Goal: Task Accomplishment & Management: Manage account settings

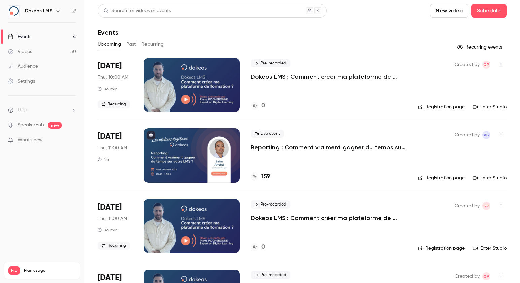
click at [432, 179] on link "Registration page" at bounding box center [441, 177] width 47 height 7
click at [265, 178] on h4 "159" at bounding box center [265, 176] width 9 height 9
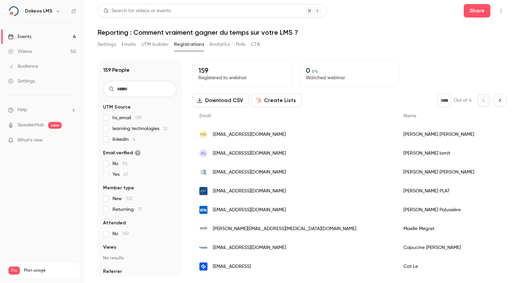
click at [126, 89] on input "text" at bounding box center [139, 89] width 73 height 16
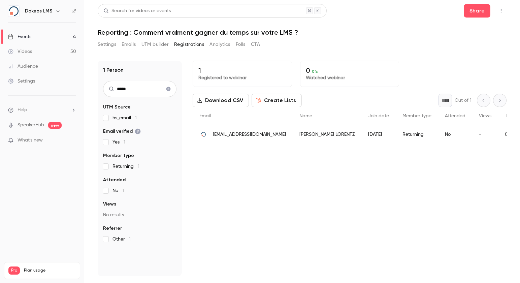
type input "*****"
click at [464, 195] on div "1 Registered to webinar 0 0 % Watched webinar Download CSV Create Lists * Out o…" at bounding box center [350, 169] width 314 height 216
click at [170, 89] on icon "Clear search" at bounding box center [168, 89] width 4 height 4
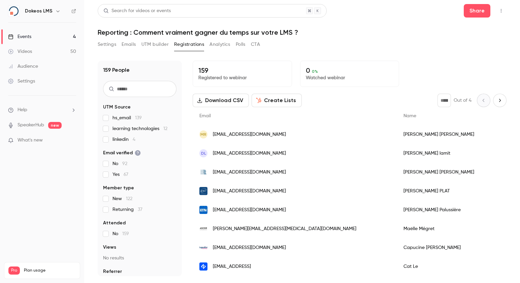
click at [402, 44] on div "Settings Emails UTM builder Registrations Analytics Polls CTA" at bounding box center [302, 45] width 409 height 13
click at [128, 128] on span "learning technologies 12" at bounding box center [140, 128] width 55 height 7
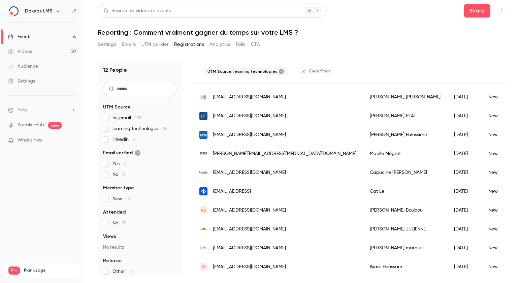
scroll to position [103, 0]
click at [279, 71] on icon at bounding box center [281, 71] width 5 height 5
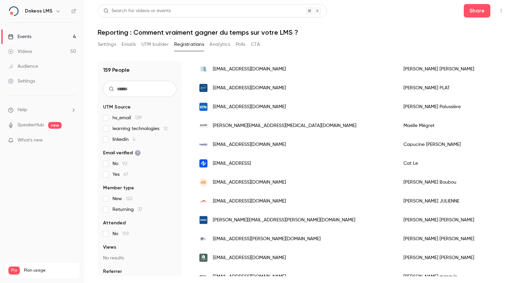
scroll to position [82, 0]
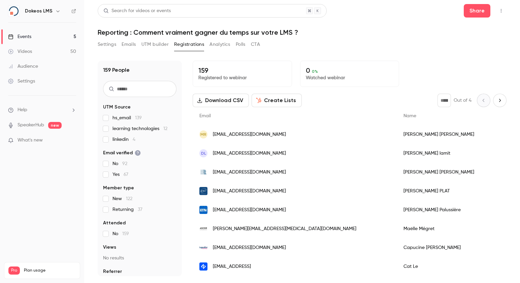
click at [22, 38] on div "Events" at bounding box center [19, 36] width 23 height 7
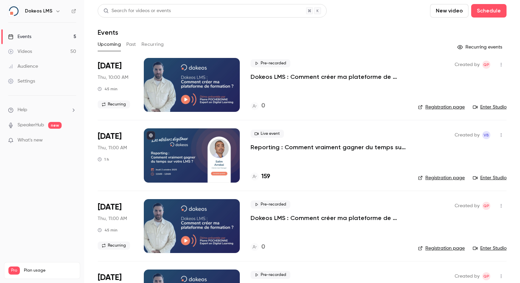
click at [485, 177] on link "Enter Studio" at bounding box center [490, 177] width 34 height 7
click at [482, 178] on link "Enter Studio" at bounding box center [490, 177] width 34 height 7
click at [82, 181] on nav "Dokeos LMS Events 5 Videos 50 Audience Settings Help SpeakerHub new What's new …" at bounding box center [42, 141] width 84 height 283
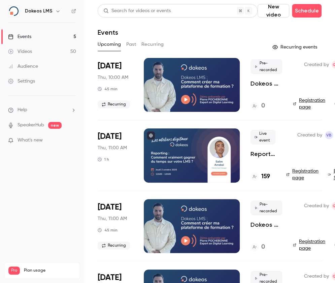
click at [269, 176] on h4 "159" at bounding box center [265, 176] width 9 height 9
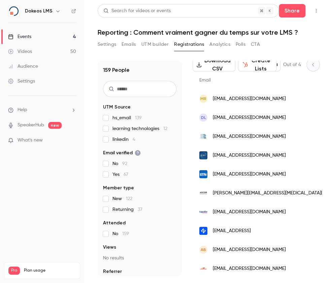
scroll to position [45, 0]
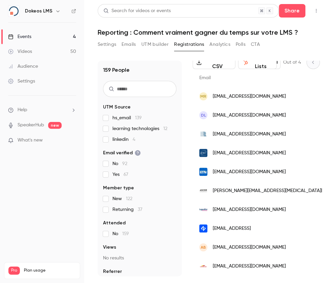
click at [135, 87] on input "text" at bounding box center [139, 89] width 73 height 16
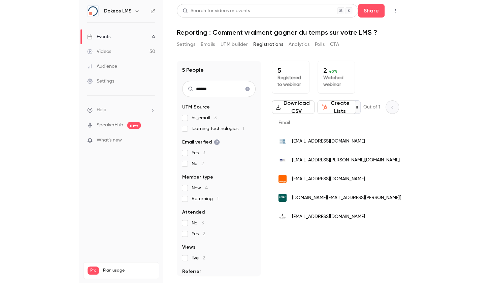
scroll to position [0, 0]
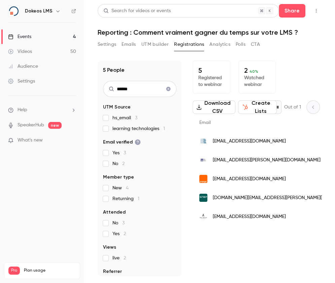
type input "******"
click at [166, 88] on icon "Clear search" at bounding box center [168, 89] width 4 height 4
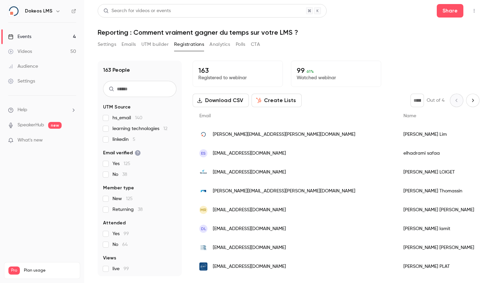
click at [229, 173] on span "[EMAIL_ADDRESS][DOMAIN_NAME]" at bounding box center [249, 172] width 73 height 7
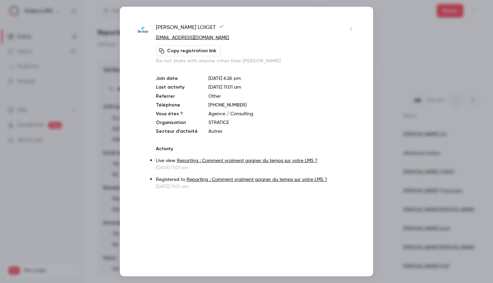
click at [351, 29] on icon "button" at bounding box center [350, 29] width 5 height 5
click at [326, 43] on div "Block from all events" at bounding box center [324, 46] width 51 height 7
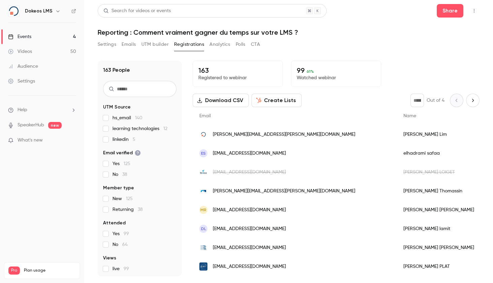
click at [129, 91] on input "text" at bounding box center [139, 89] width 73 height 16
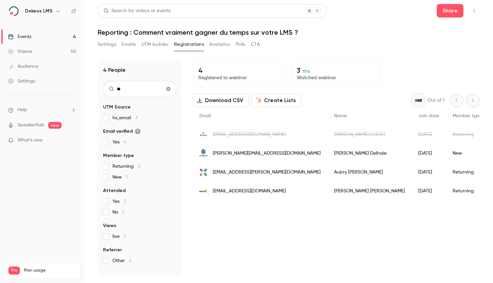
type input "*"
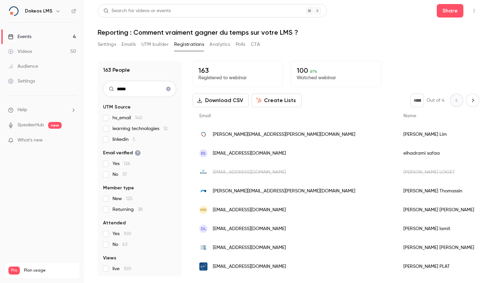
type input "******"
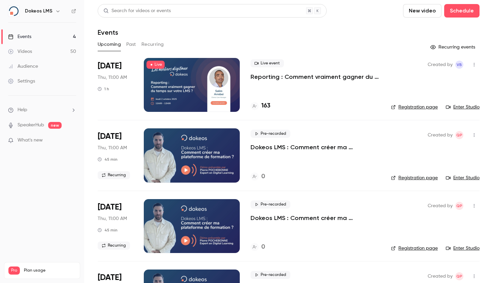
click at [267, 108] on h4 "163" at bounding box center [265, 105] width 9 height 9
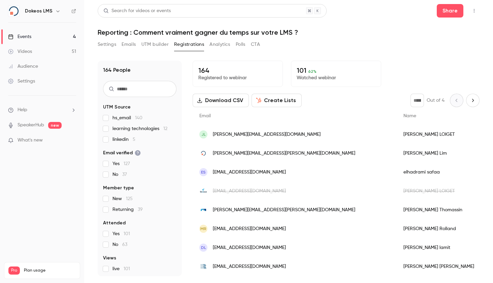
click at [397, 131] on div "[PERSON_NAME]" at bounding box center [451, 134] width 109 height 19
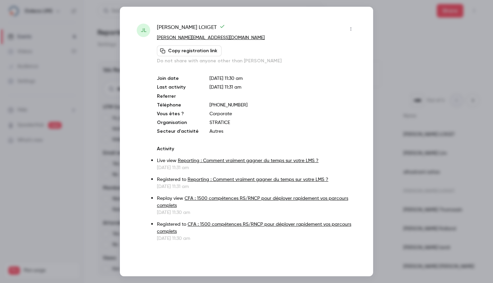
click at [351, 30] on icon "button" at bounding box center [351, 29] width 1 height 4
click at [331, 46] on div "Block from all events" at bounding box center [324, 46] width 51 height 7
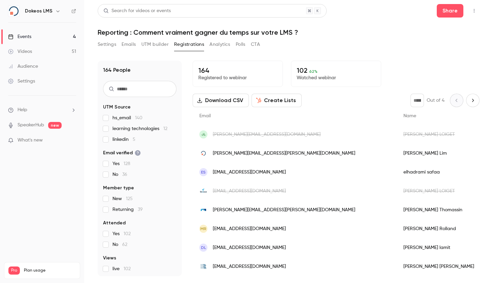
click at [155, 129] on span "learning technologies 12" at bounding box center [140, 128] width 55 height 7
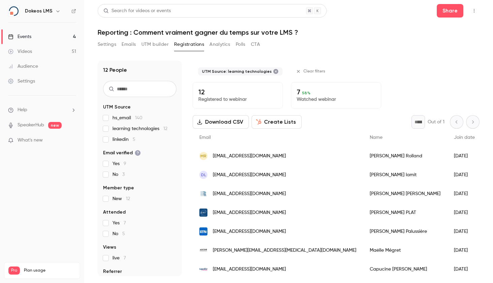
click at [155, 129] on span "learning technologies 12" at bounding box center [140, 128] width 55 height 7
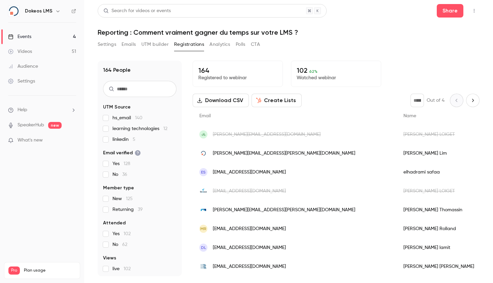
click at [134, 88] on input "text" at bounding box center [139, 89] width 73 height 16
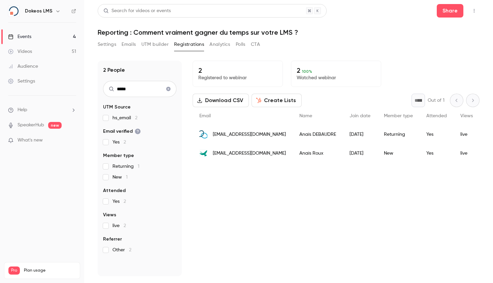
type input "*****"
click at [169, 91] on icon "Clear search" at bounding box center [168, 89] width 4 height 4
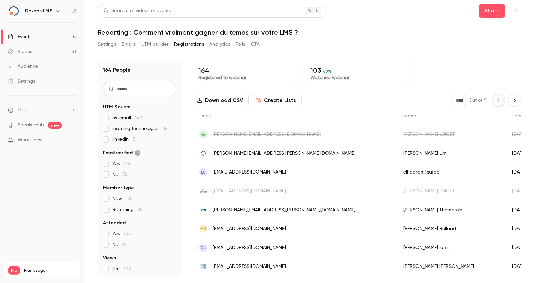
click at [416, 46] on div "Settings Emails UTM builder Registrations Analytics Polls CTA" at bounding box center [310, 45] width 424 height 13
click at [46, 53] on link "Videos 51" at bounding box center [42, 51] width 84 height 15
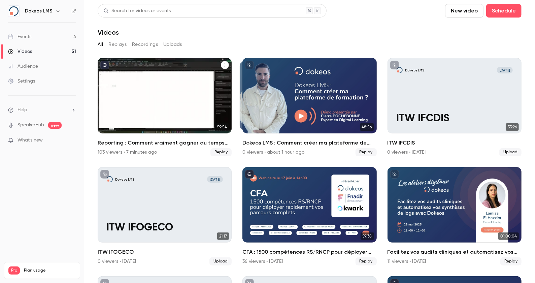
click at [155, 103] on div "Reporting : Comment vraiment gagner du temps sur votre LMS ?" at bounding box center [165, 95] width 134 height 75
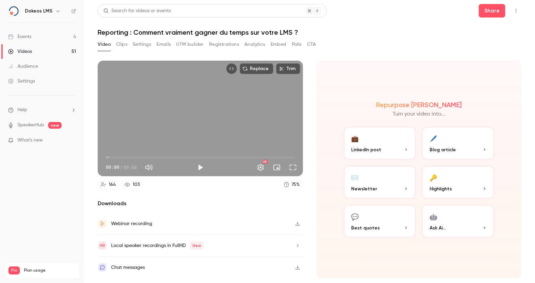
click at [435, 256] on div "Repurpose Ai Turn your video into... 💼 LinkedIn post 🖊️ Blog article ✉️ Newslet…" at bounding box center [419, 170] width 205 height 218
click at [121, 44] on button "Clips" at bounding box center [121, 44] width 11 height 11
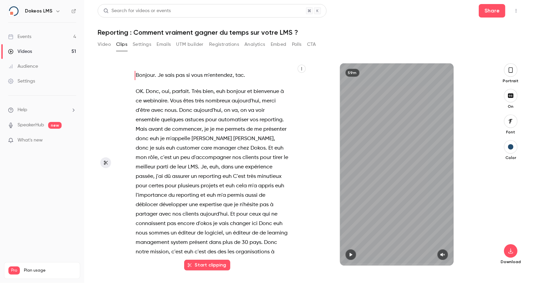
click at [145, 46] on button "Settings" at bounding box center [142, 44] width 19 height 11
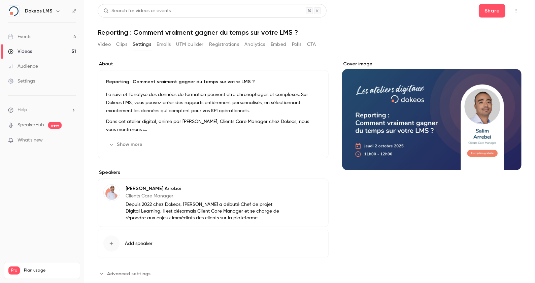
click at [104, 46] on button "Video" at bounding box center [104, 44] width 13 height 11
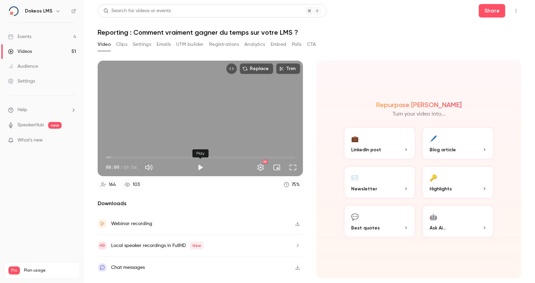
click at [200, 167] on button "Play" at bounding box center [200, 167] width 13 height 13
click at [110, 158] on span "01:23" at bounding box center [110, 157] width 2 height 2
click at [108, 158] on span "00:38" at bounding box center [108, 157] width 2 height 2
click at [199, 168] on button "Pause" at bounding box center [200, 167] width 13 height 13
type input "****"
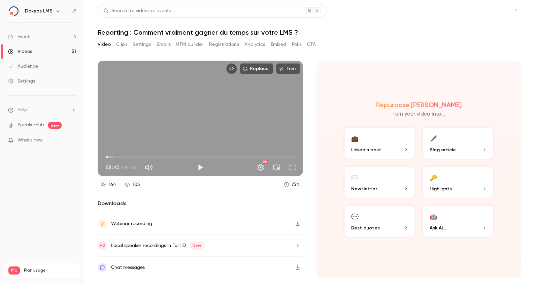
click at [492, 12] on button "Share" at bounding box center [492, 10] width 27 height 13
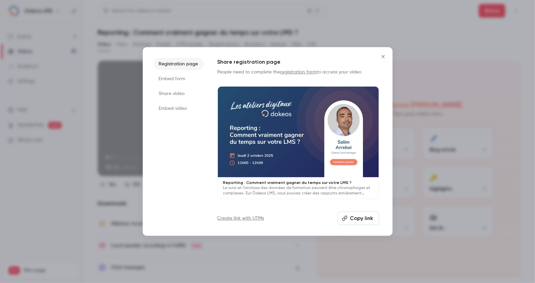
click at [175, 96] on li "Share video" at bounding box center [179, 94] width 51 height 12
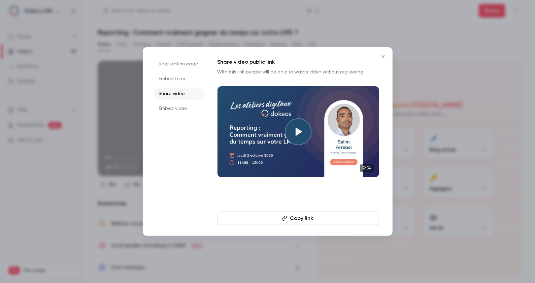
click at [305, 219] on button "Copy link" at bounding box center [299, 218] width 162 height 13
click at [456, 253] on div at bounding box center [267, 141] width 535 height 283
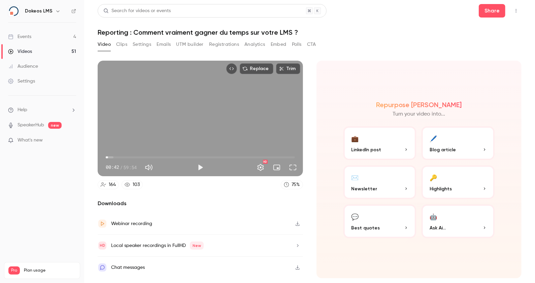
click at [222, 45] on button "Registrations" at bounding box center [224, 44] width 30 height 11
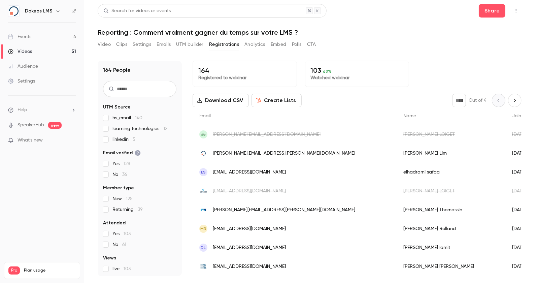
click at [251, 43] on button "Analytics" at bounding box center [255, 44] width 21 height 11
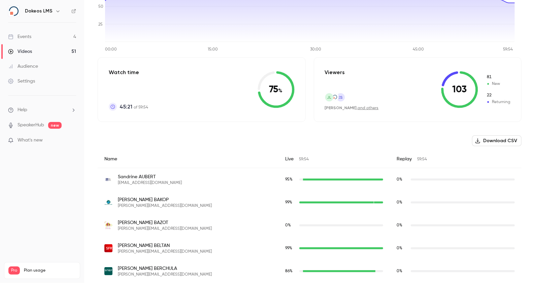
scroll to position [135, 0]
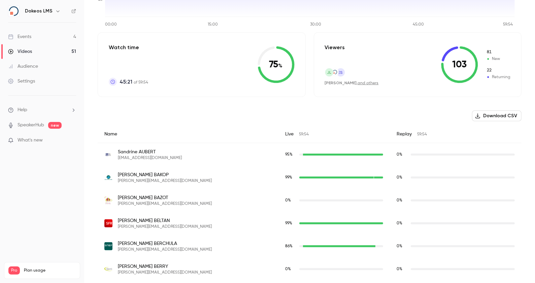
click at [490, 116] on button "Download CSV" at bounding box center [497, 115] width 50 height 11
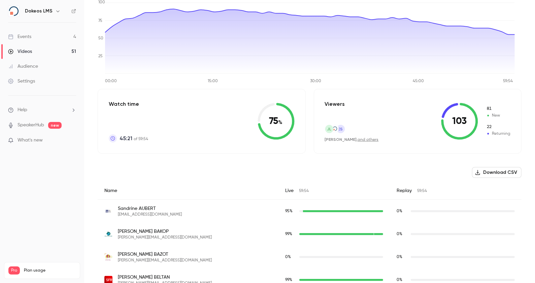
scroll to position [90, 0]
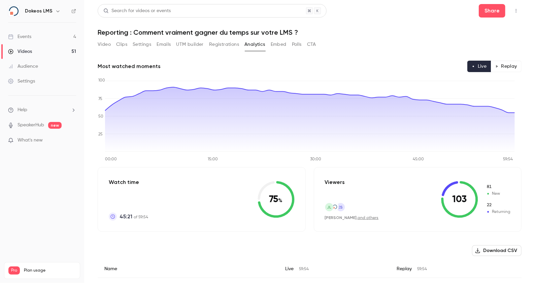
click at [297, 41] on button "Polls" at bounding box center [297, 44] width 10 height 11
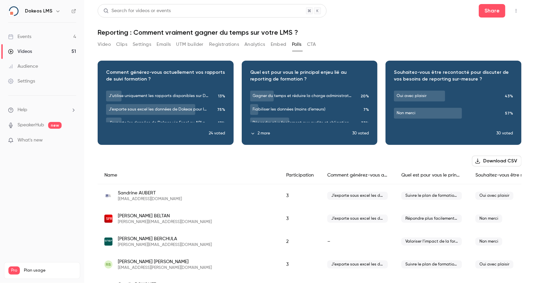
click at [488, 162] on button "Download CSV" at bounding box center [497, 161] width 50 height 11
click at [452, 21] on header "Search for videos or events Share Reporting : Comment vraiment gagner du temps …" at bounding box center [310, 20] width 424 height 32
click at [493, 197] on main "Search for videos or events Share Reporting : Comment vraiment gagner du temps …" at bounding box center [309, 141] width 451 height 283
click at [432, 31] on h1 "Reporting : Comment vraiment gagner du temps sur votre LMS ?" at bounding box center [310, 32] width 424 height 8
click at [51, 36] on link "Events 3" at bounding box center [42, 36] width 84 height 15
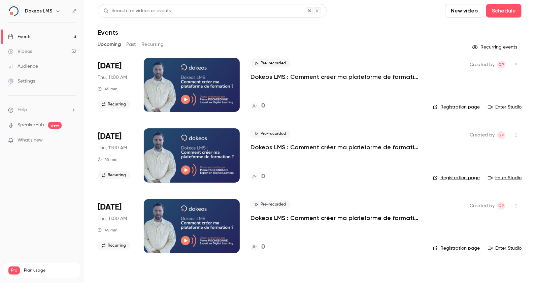
click at [50, 50] on link "Videos 52" at bounding box center [42, 51] width 84 height 15
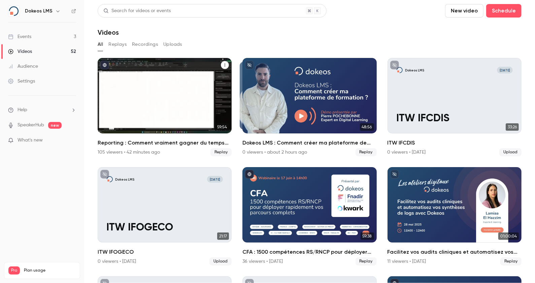
click at [156, 98] on div "Reporting : Comment vraiment gagner du temps sur votre LMS ?" at bounding box center [165, 95] width 134 height 75
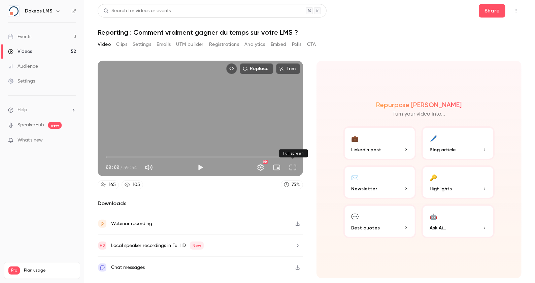
click at [293, 168] on button "Full screen" at bounding box center [292, 167] width 13 height 13
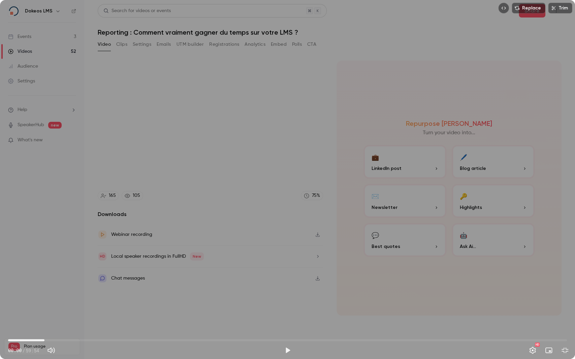
click at [44, 283] on span "03:54" at bounding box center [287, 340] width 559 height 11
click at [73, 283] on span "03:54" at bounding box center [287, 340] width 559 height 11
click at [97, 283] on span "06:56" at bounding box center [287, 340] width 559 height 11
click at [116, 283] on span "11:33" at bounding box center [287, 340] width 559 height 11
click at [131, 283] on span "11:33" at bounding box center [287, 340] width 559 height 11
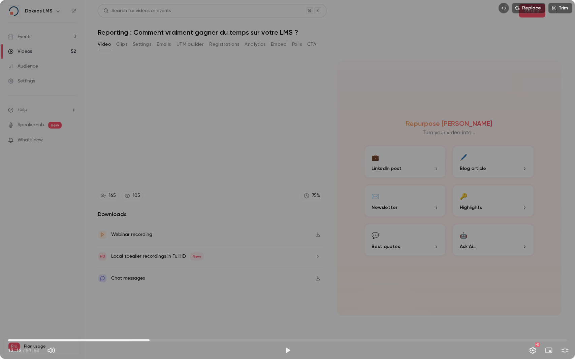
click at [150, 283] on span "15:10" at bounding box center [287, 340] width 559 height 11
click at [171, 283] on span "17:31" at bounding box center [287, 340] width 559 height 11
click at [191, 283] on span "19:38" at bounding box center [287, 340] width 559 height 11
click at [213, 283] on span "19:38" at bounding box center [287, 340] width 559 height 11
click at [238, 283] on span "21:57" at bounding box center [287, 340] width 559 height 11
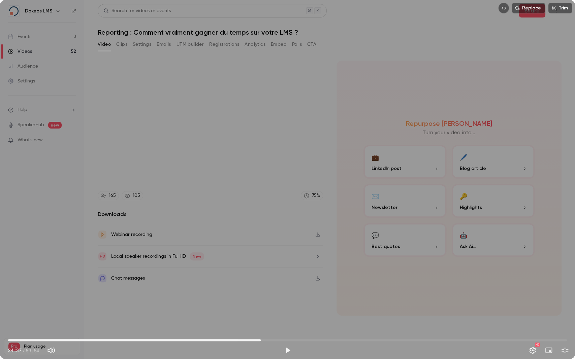
click at [261, 283] on span "27:05" at bounding box center [287, 340] width 559 height 11
type input "***"
click at [63, 283] on span "27:05" at bounding box center [287, 340] width 559 height 11
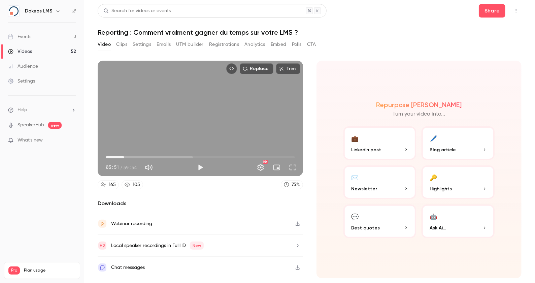
click at [419, 51] on div "Video Clips Settings Emails UTM builder Registrations Analytics Embed Polls CTA" at bounding box center [310, 45] width 424 height 13
click at [34, 31] on link "Events 3" at bounding box center [42, 36] width 84 height 15
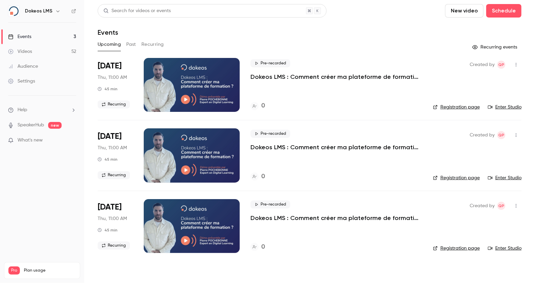
click at [60, 51] on link "Videos 52" at bounding box center [42, 51] width 84 height 15
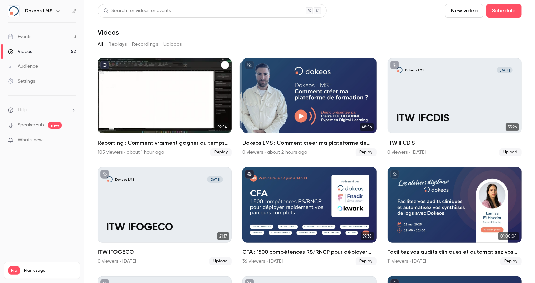
click at [190, 144] on h2 "Reporting : Comment vraiment gagner du temps sur votre LMS ?" at bounding box center [165, 143] width 134 height 8
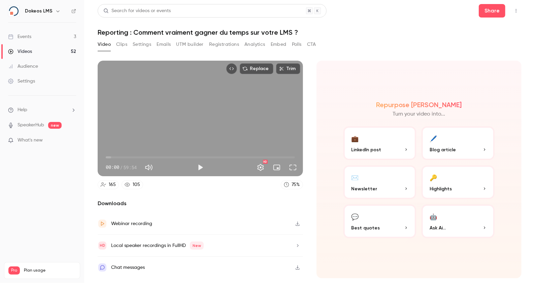
click at [124, 44] on button "Clips" at bounding box center [121, 44] width 11 height 11
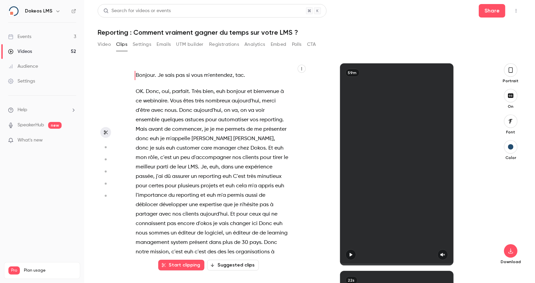
click at [143, 43] on button "Settings" at bounding box center [142, 44] width 19 height 11
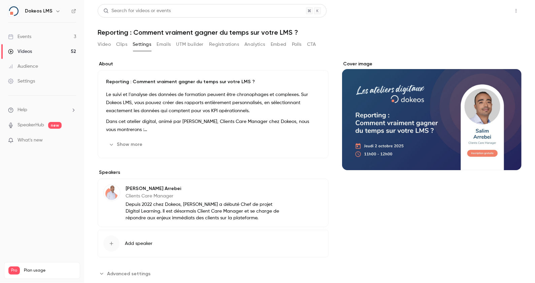
click at [487, 9] on button "Share" at bounding box center [492, 10] width 27 height 13
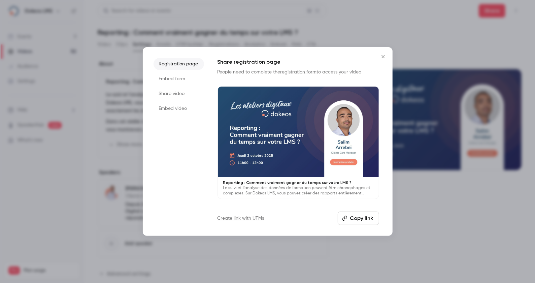
click at [362, 221] on button "Copy link" at bounding box center [358, 218] width 41 height 13
